Goal: Transaction & Acquisition: Book appointment/travel/reservation

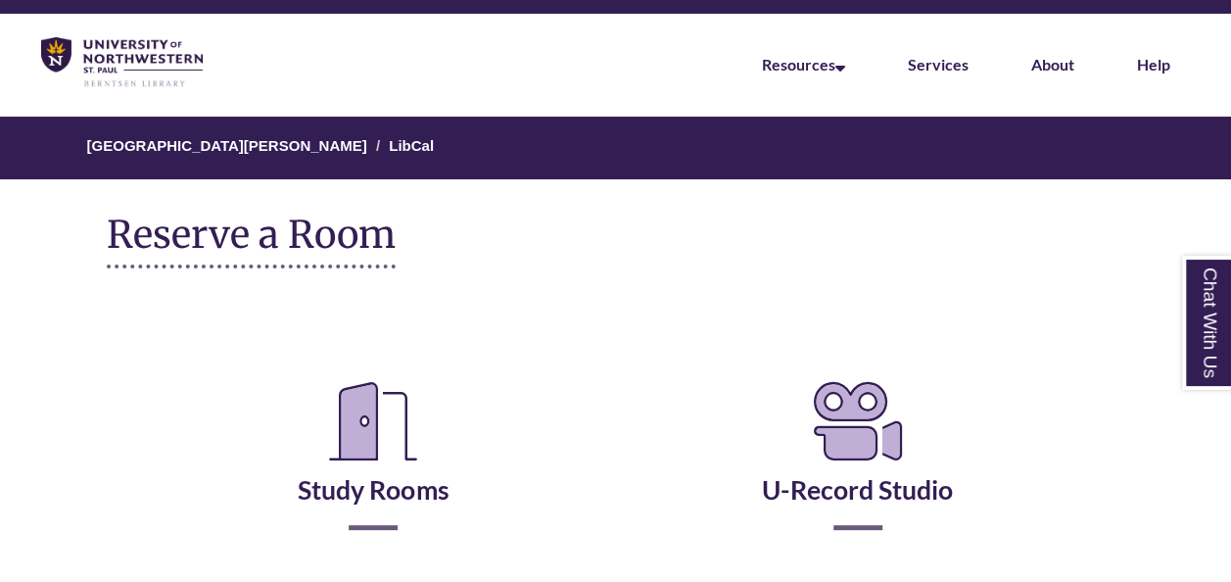
scroll to position [54, 0]
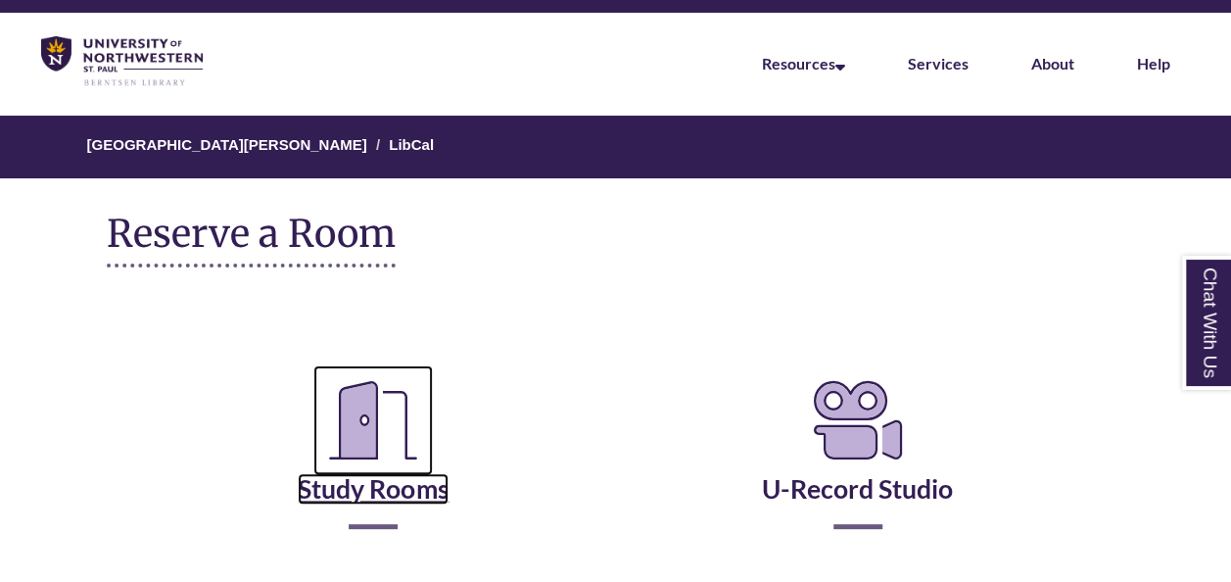
click at [372, 451] on icon "Reserve a Room" at bounding box center [372, 420] width 119 height 110
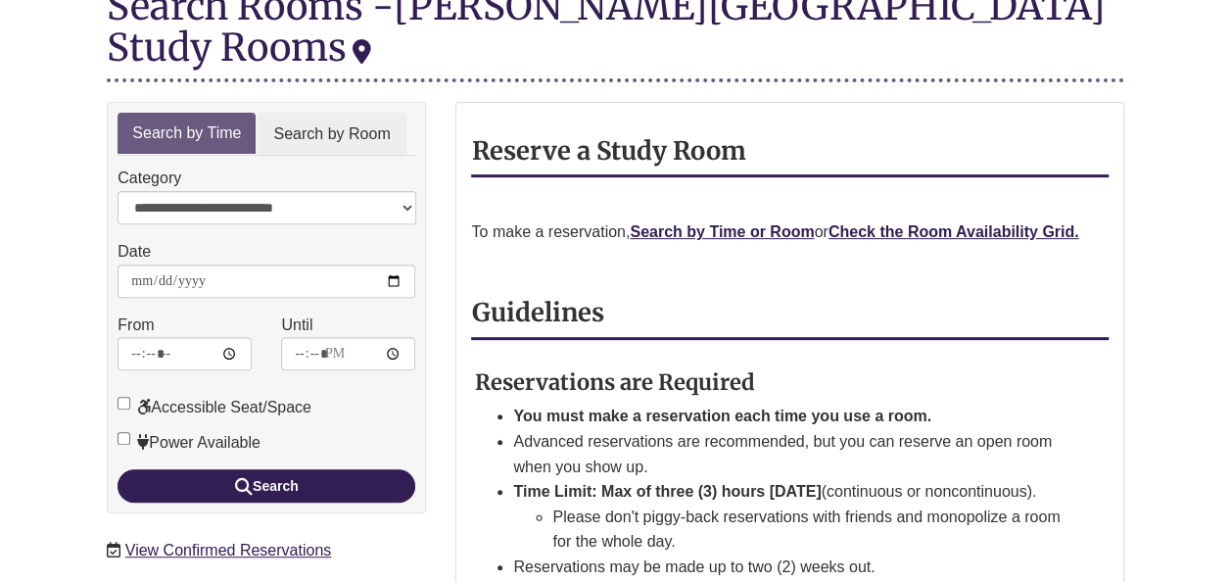
scroll to position [270, 0]
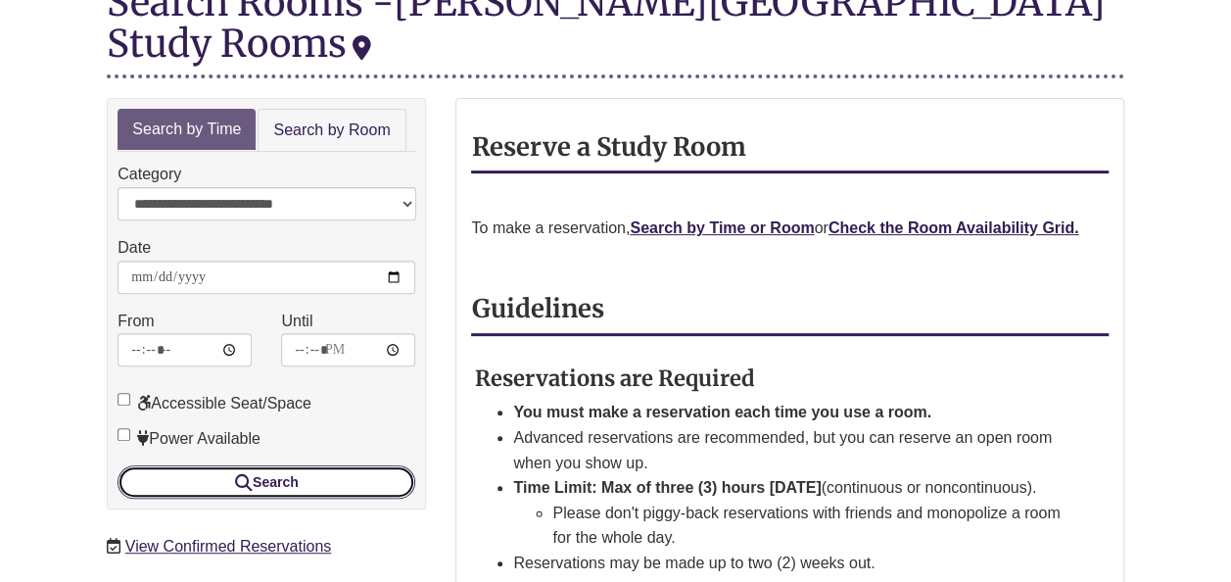
click at [296, 465] on button "Search" at bounding box center [266, 481] width 298 height 33
